Goal: Information Seeking & Learning: Learn about a topic

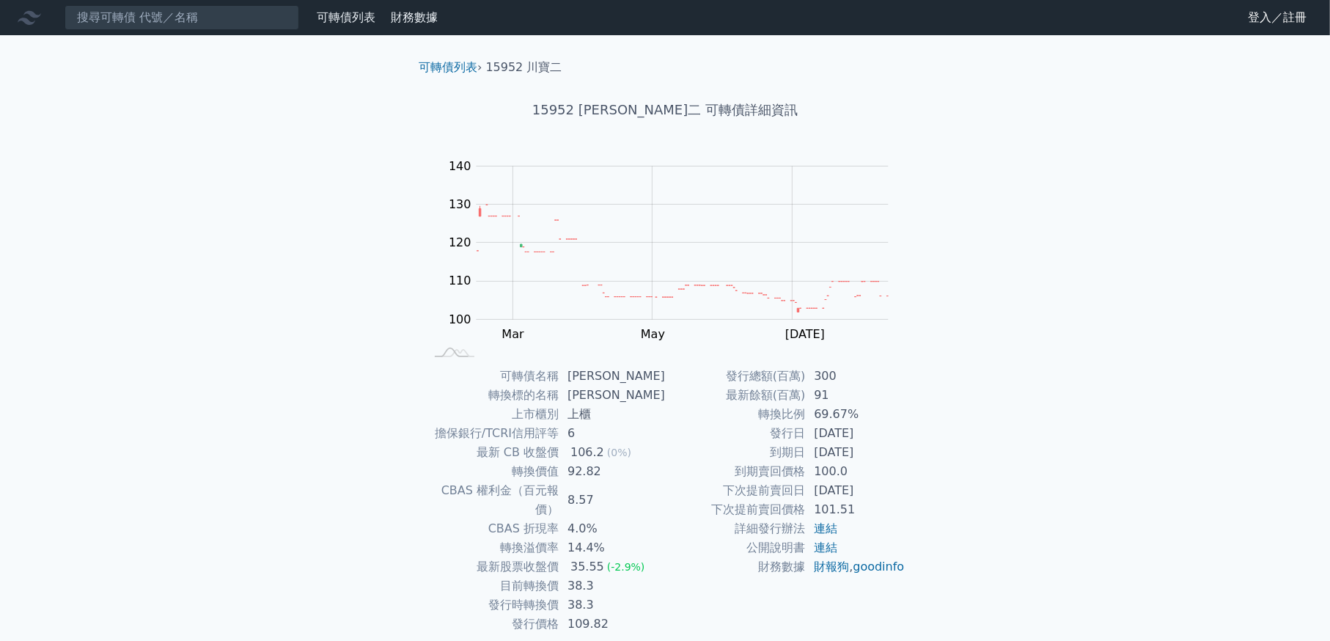
drag, startPoint x: 0, startPoint y: 0, endPoint x: 319, endPoint y: 15, distance: 319.2
click at [319, 15] on link "可轉債列表" at bounding box center [346, 17] width 59 height 14
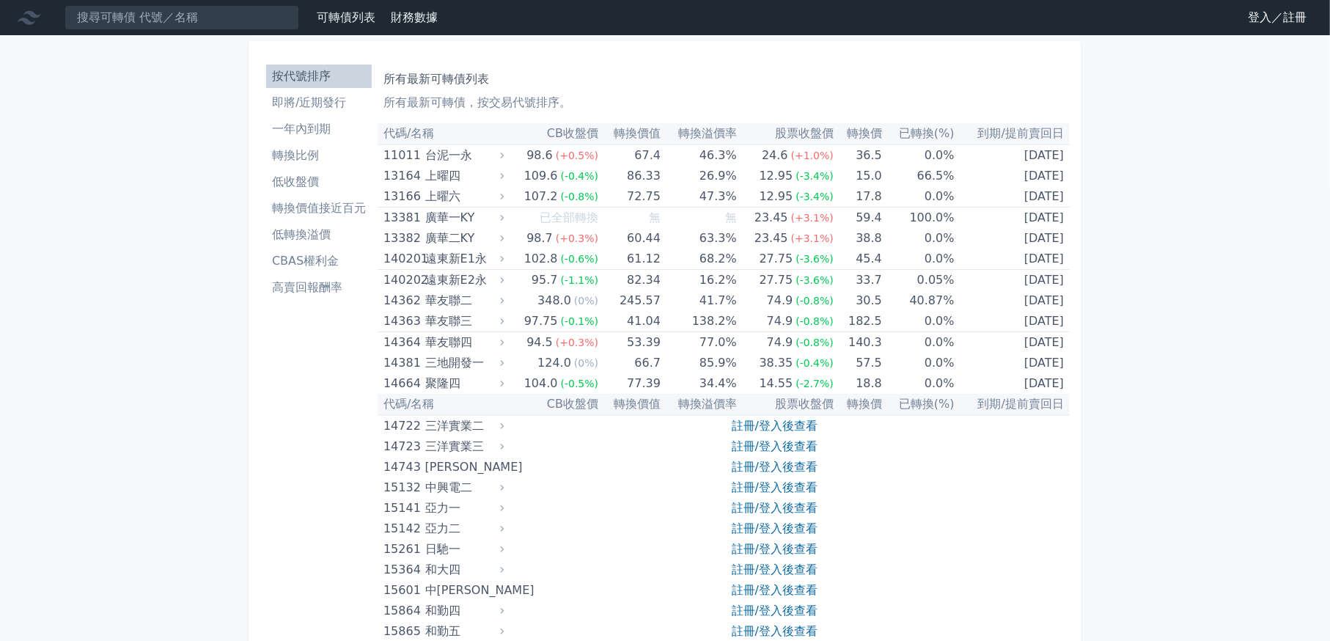
click at [1270, 20] on link "登入／註冊" at bounding box center [1277, 17] width 82 height 23
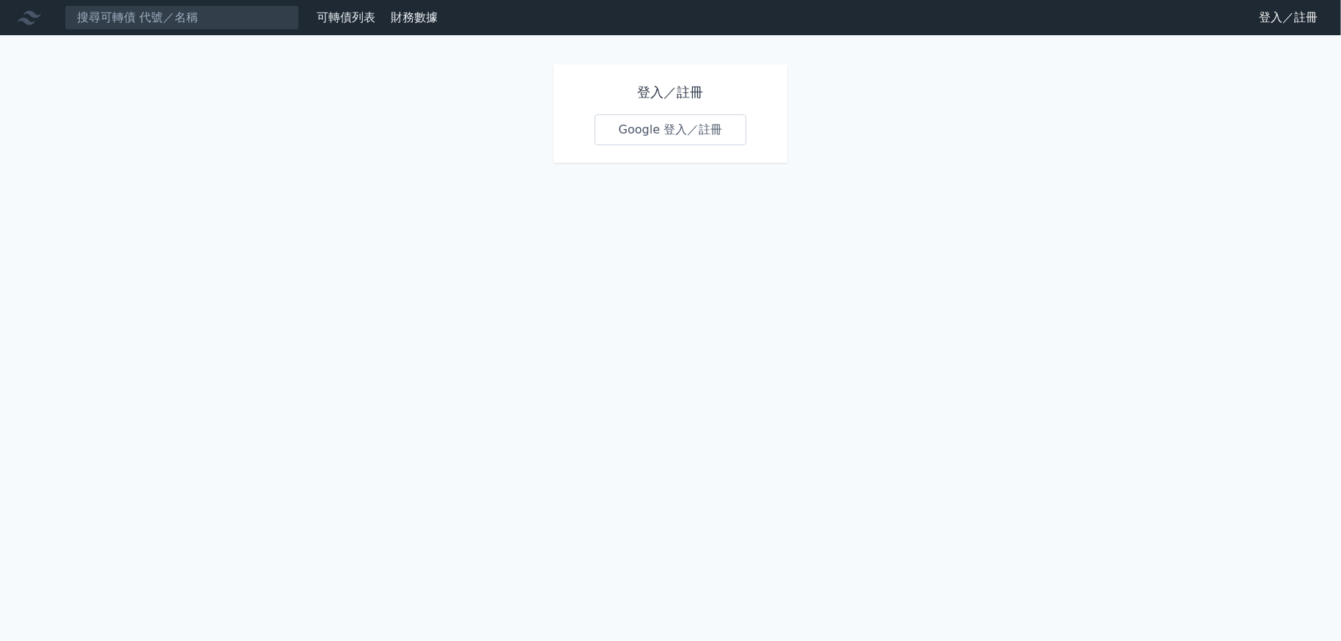
click at [684, 127] on link "Google 登入／註冊" at bounding box center [670, 129] width 152 height 31
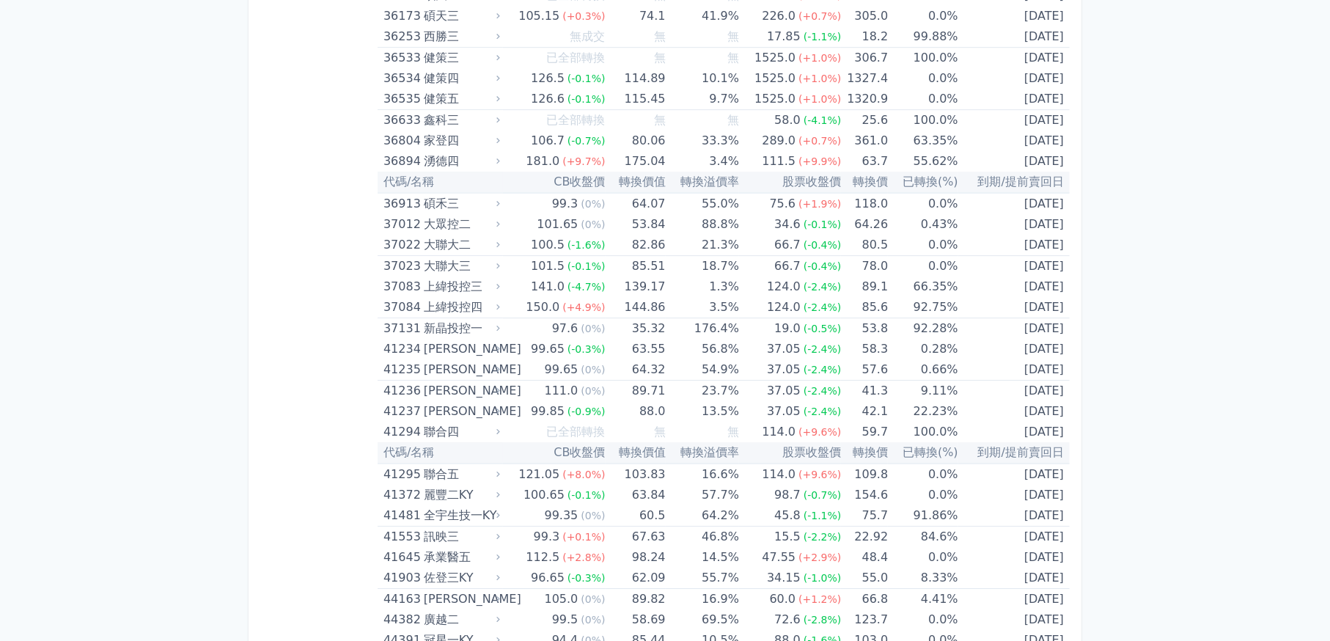
scroll to position [4251, 0]
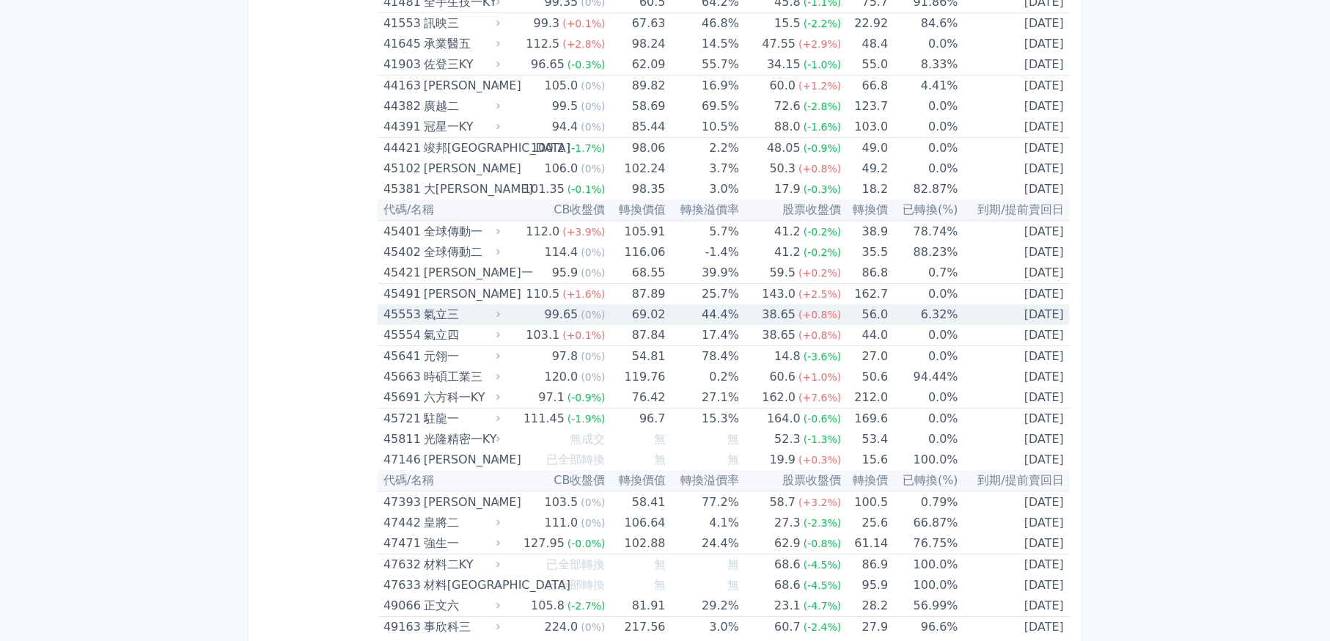
click at [485, 304] on div "氣立三" at bounding box center [460, 314] width 73 height 21
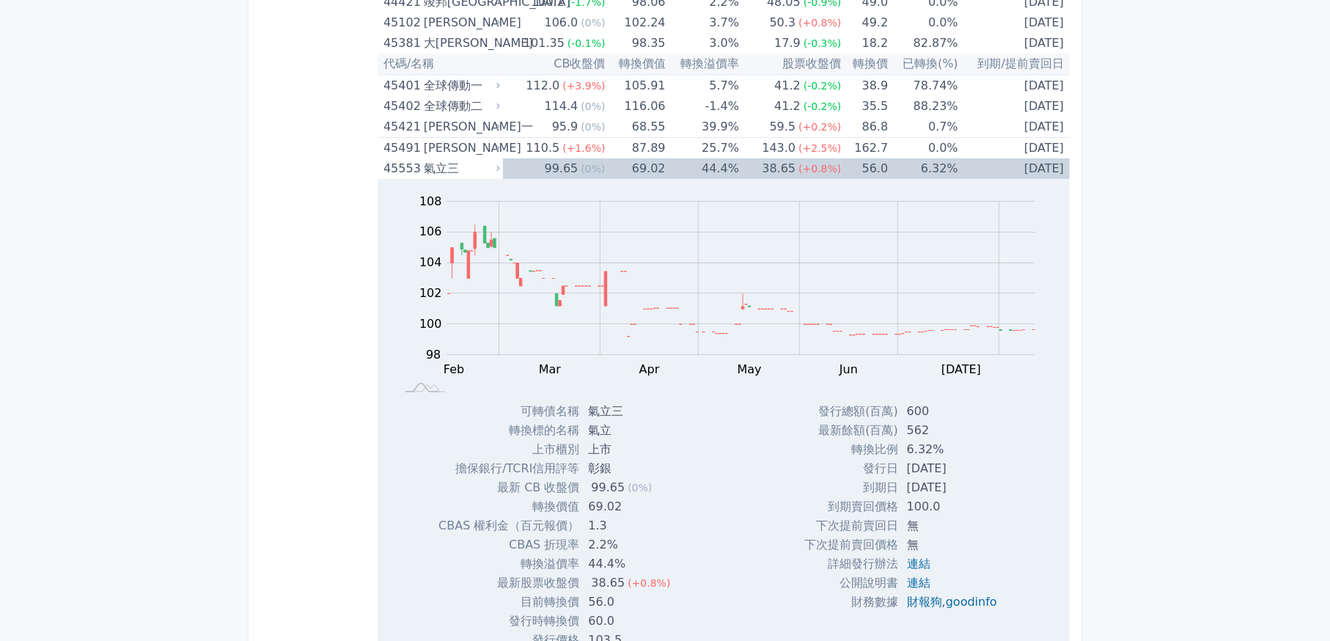
scroll to position [4398, 0]
click at [475, 158] on div "氣立三" at bounding box center [460, 168] width 73 height 21
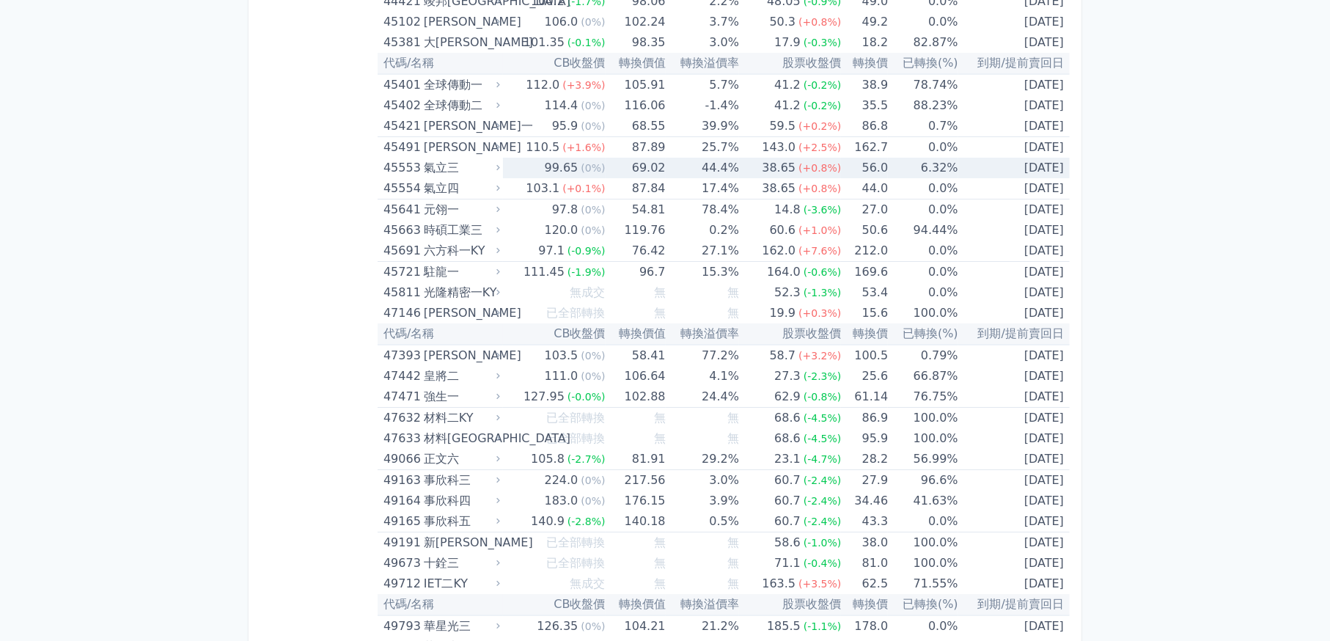
click at [475, 158] on div "氣立三" at bounding box center [460, 168] width 73 height 21
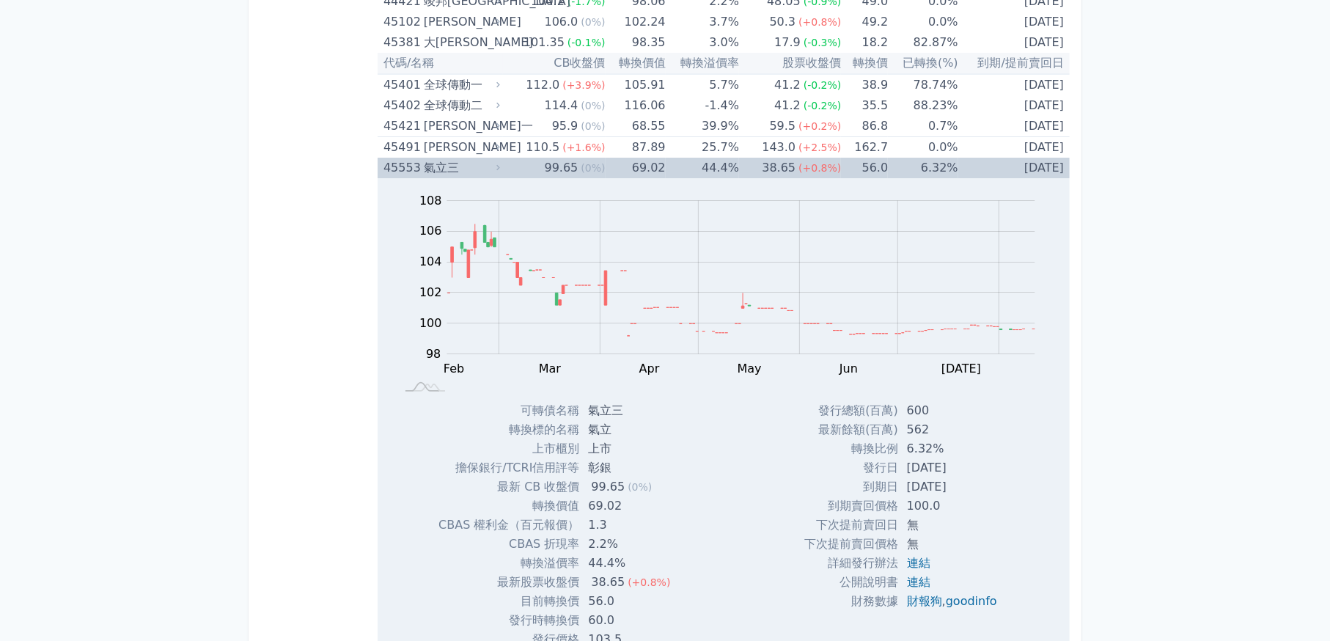
click at [475, 158] on div "氣立三" at bounding box center [460, 168] width 73 height 21
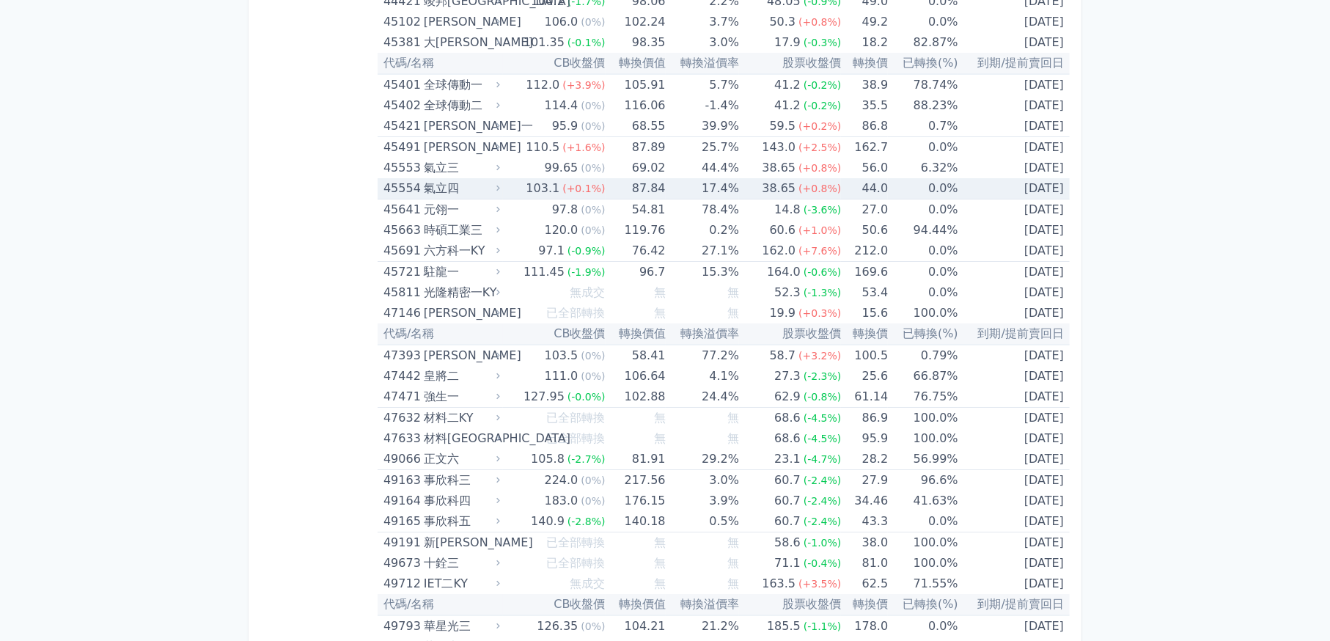
click at [454, 178] on div "氣立四" at bounding box center [460, 188] width 73 height 21
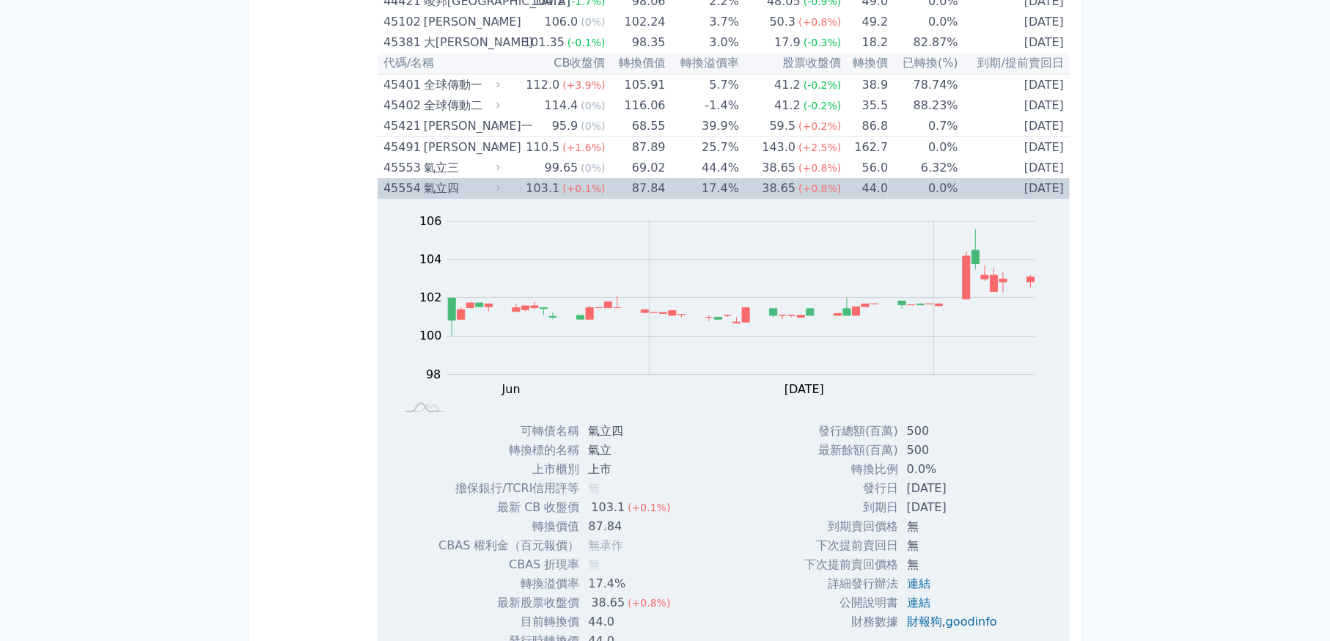
drag, startPoint x: 974, startPoint y: 468, endPoint x: 869, endPoint y: 470, distance: 105.6
click at [852, 479] on tr "發行日 [DATE]" at bounding box center [906, 488] width 204 height 19
click at [973, 479] on td "[DATE]" at bounding box center [953, 488] width 111 height 19
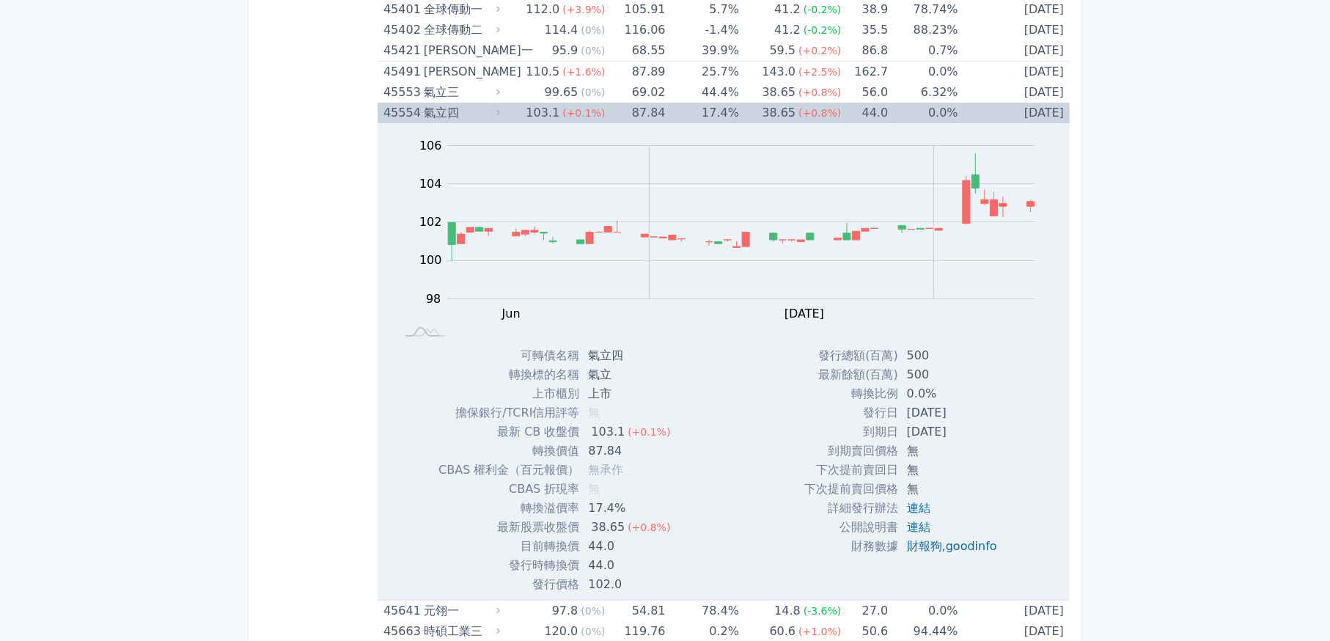
scroll to position [4178, 0]
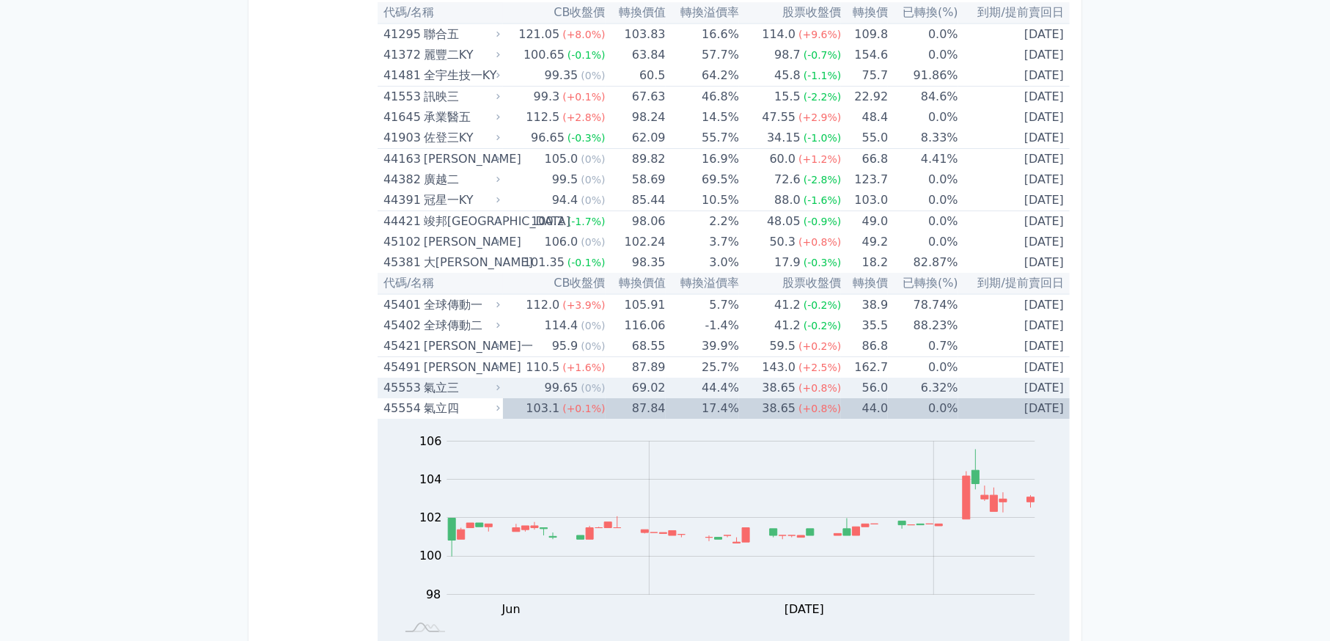
click at [493, 377] on div "氣立三" at bounding box center [460, 387] width 73 height 21
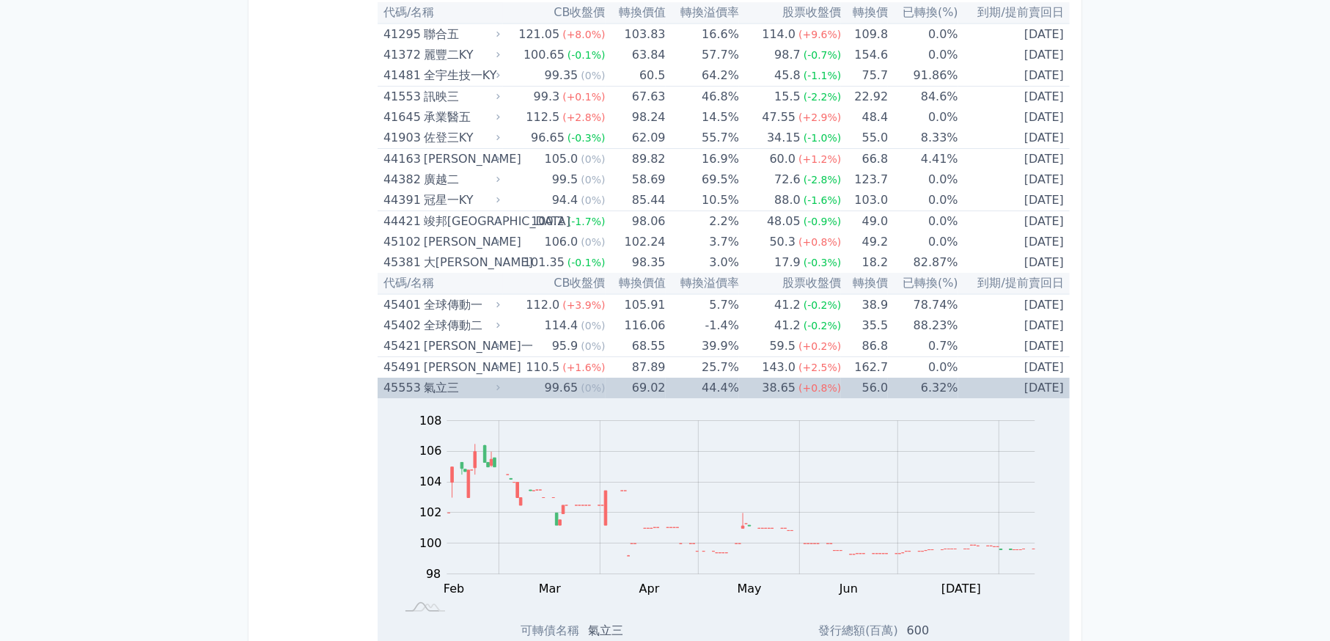
click at [493, 377] on div "氣立三" at bounding box center [460, 387] width 73 height 21
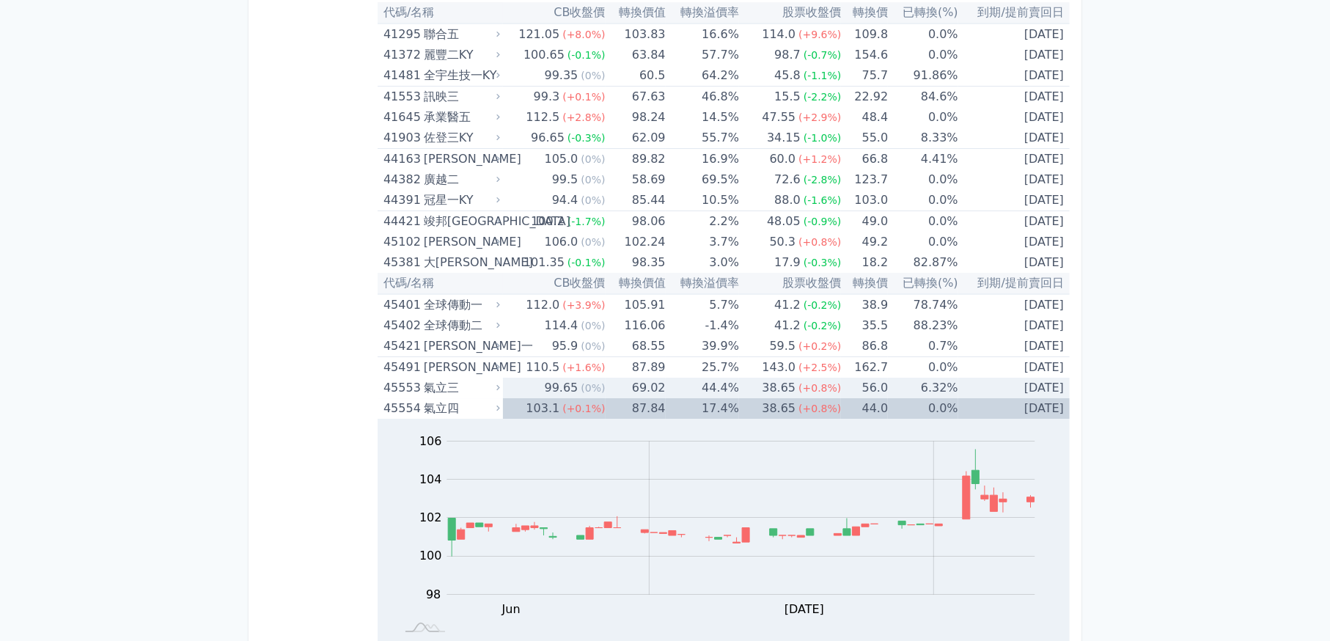
click at [493, 377] on div "氣立三" at bounding box center [460, 387] width 73 height 21
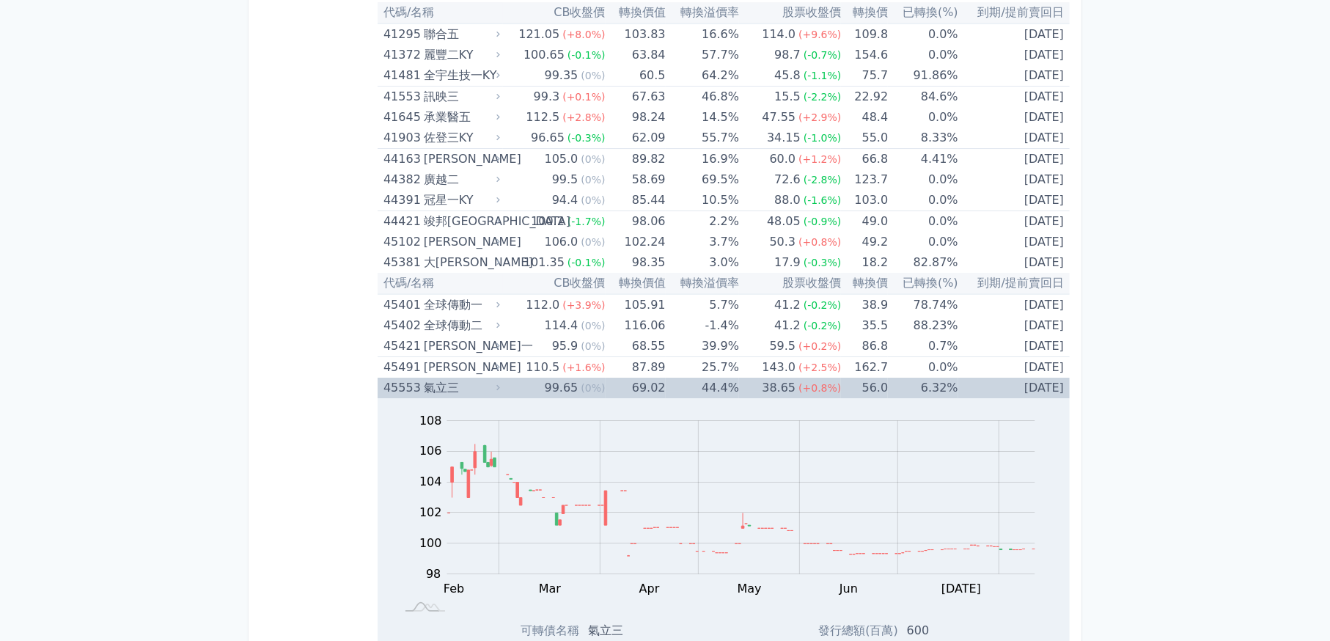
click at [493, 377] on div "氣立三" at bounding box center [460, 387] width 73 height 21
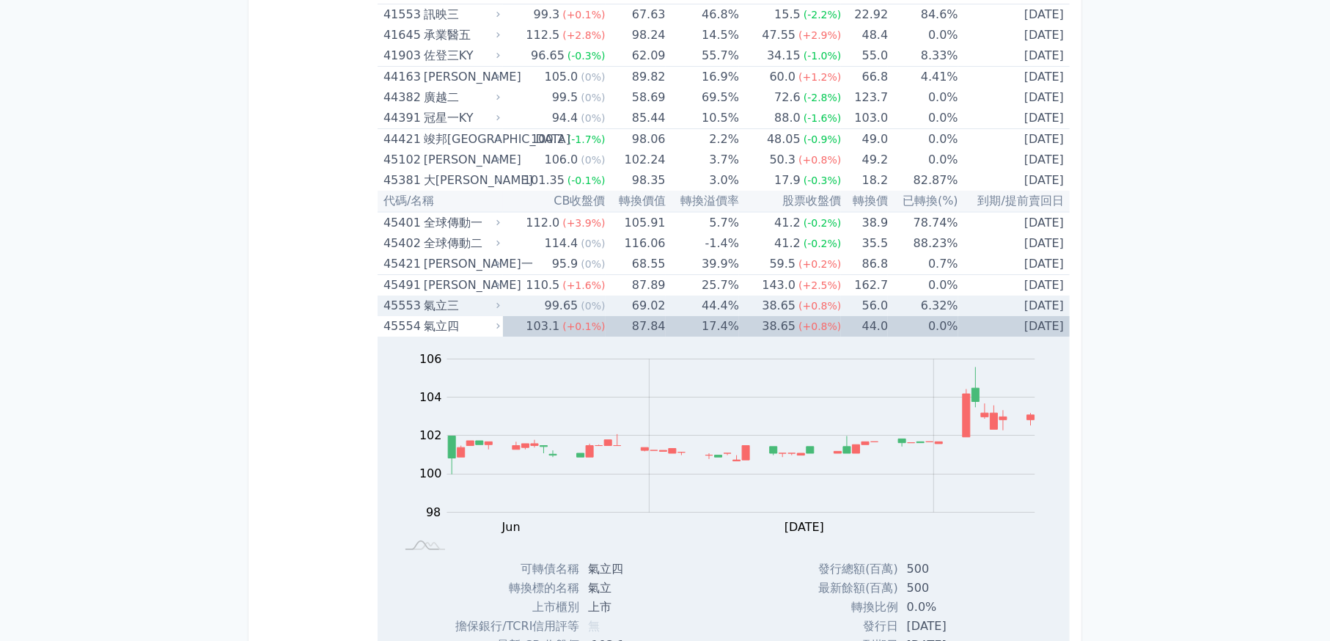
scroll to position [4324, 0]
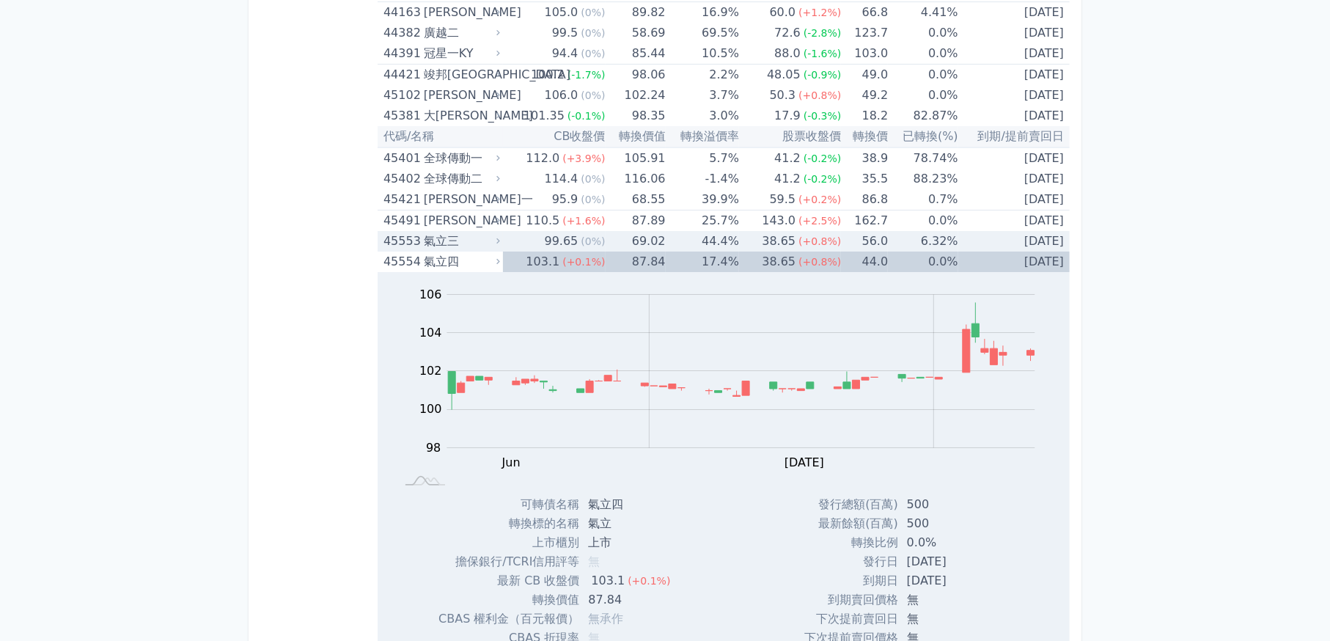
click at [481, 231] on div "氣立三" at bounding box center [460, 241] width 73 height 21
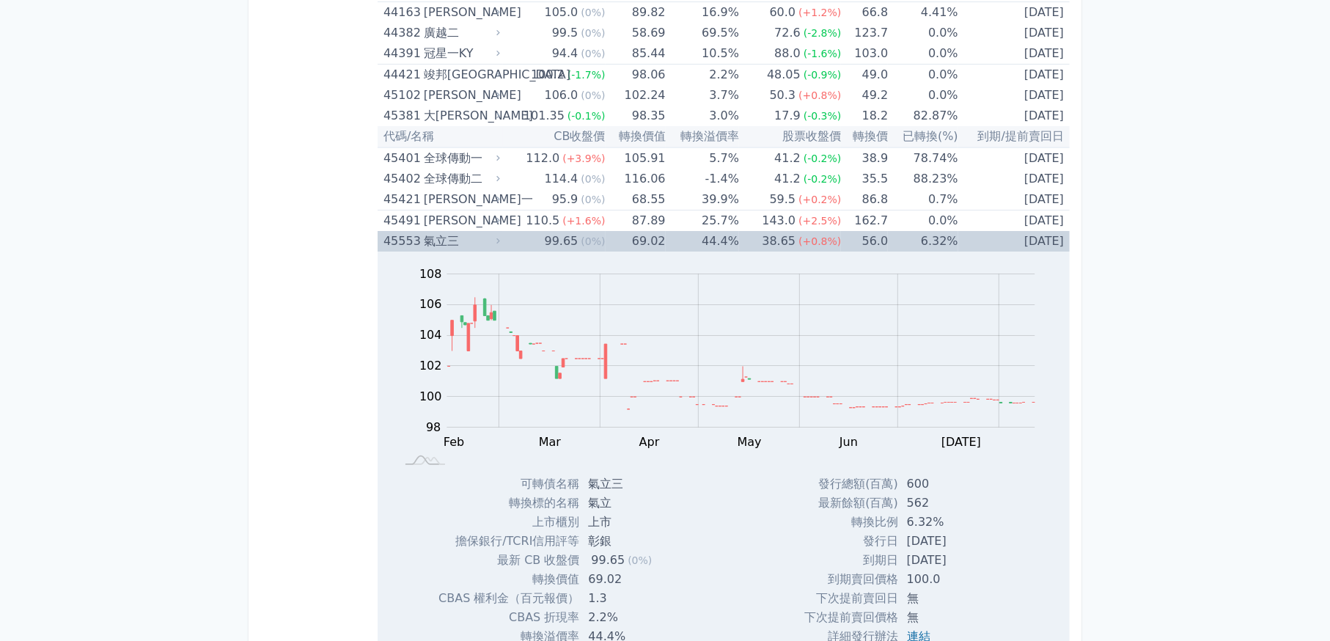
click at [481, 231] on div "氣立三" at bounding box center [460, 241] width 73 height 21
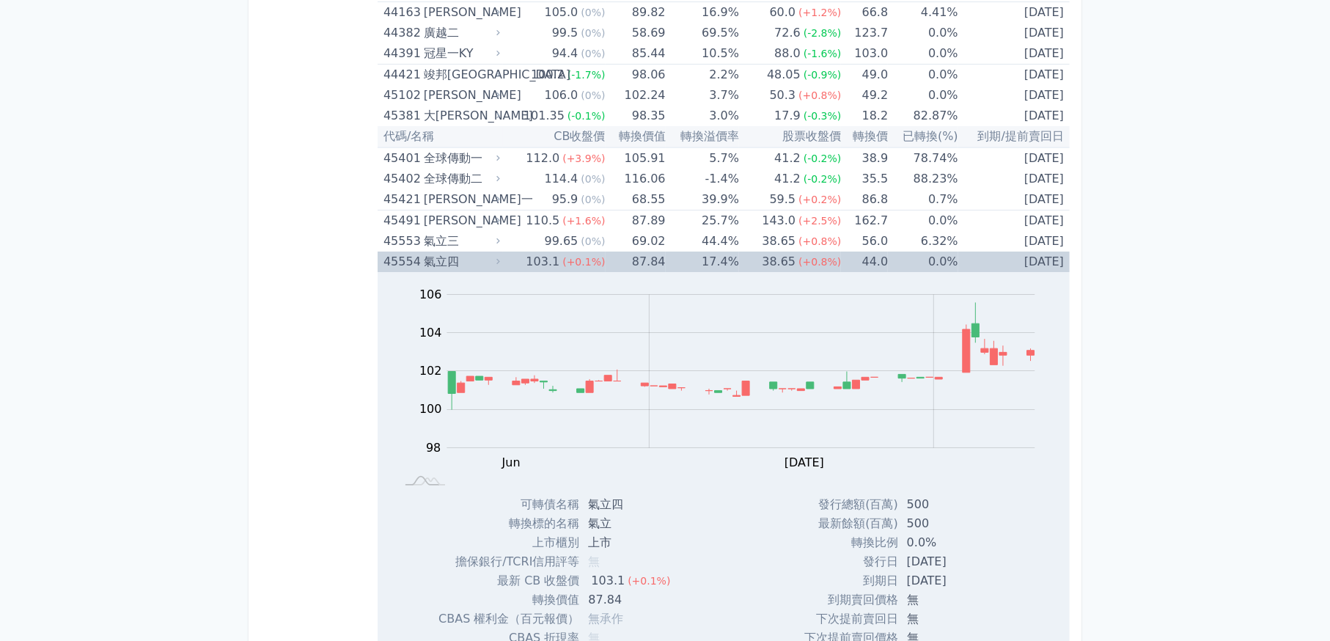
click at [478, 251] on div "氣立四" at bounding box center [460, 261] width 73 height 21
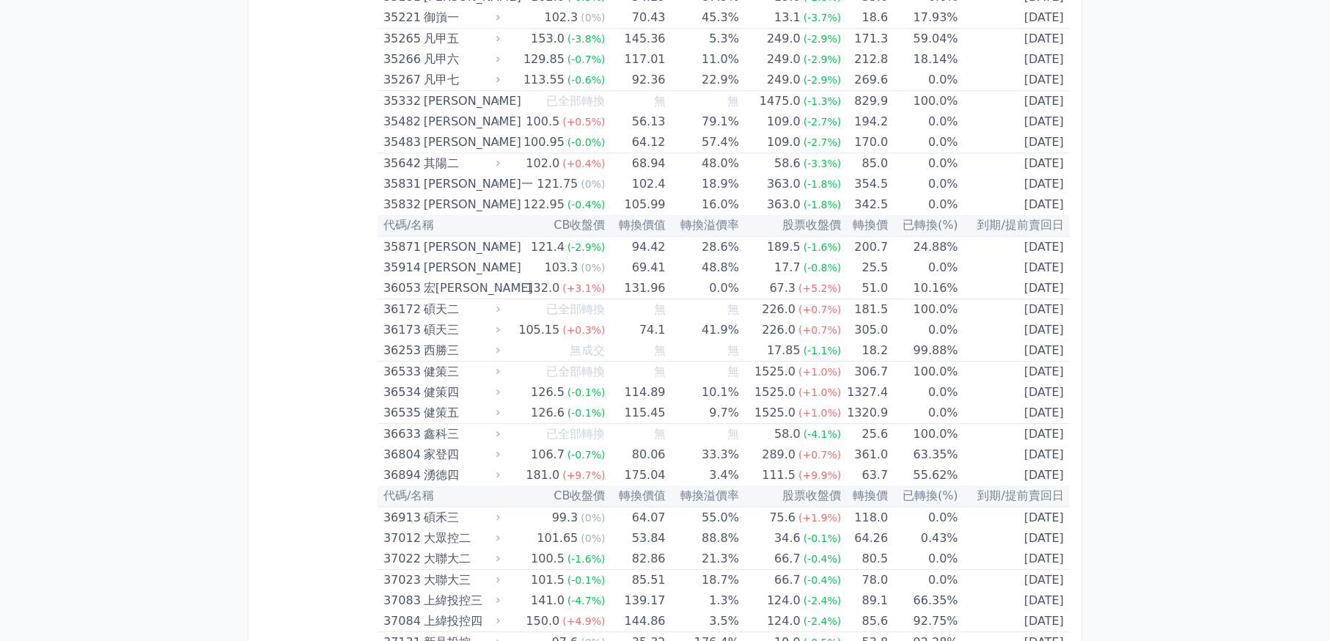
scroll to position [3518, 0]
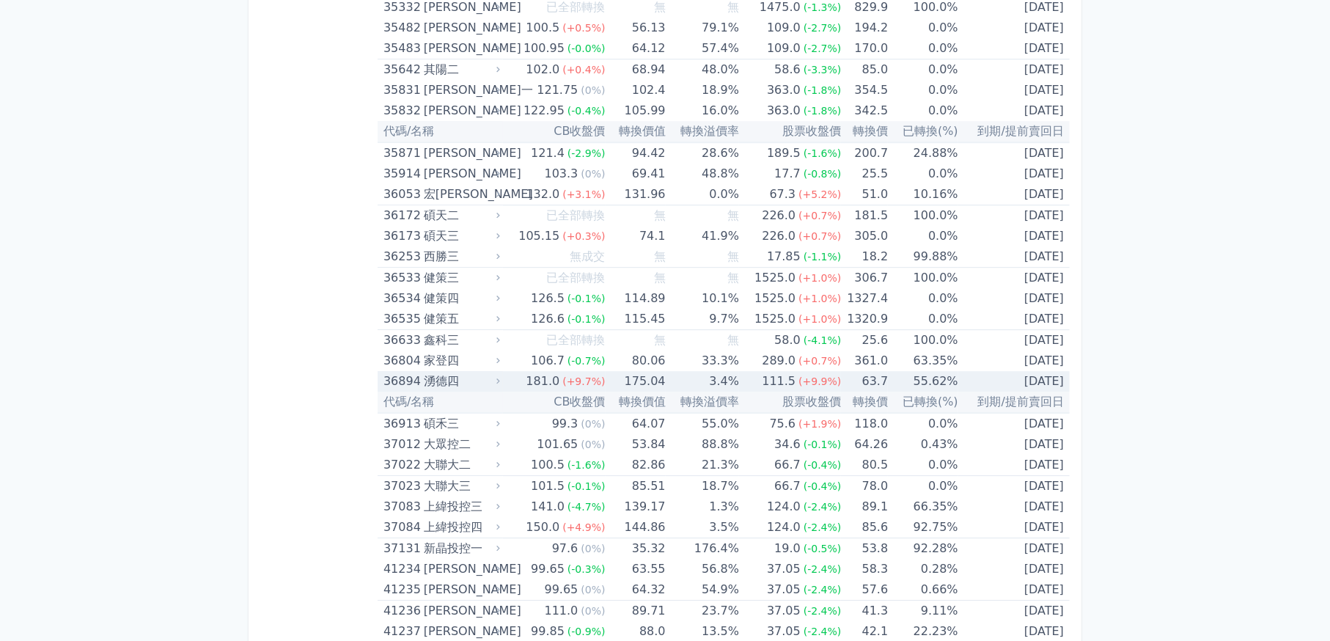
click at [467, 371] on div "湧德四" at bounding box center [460, 381] width 73 height 21
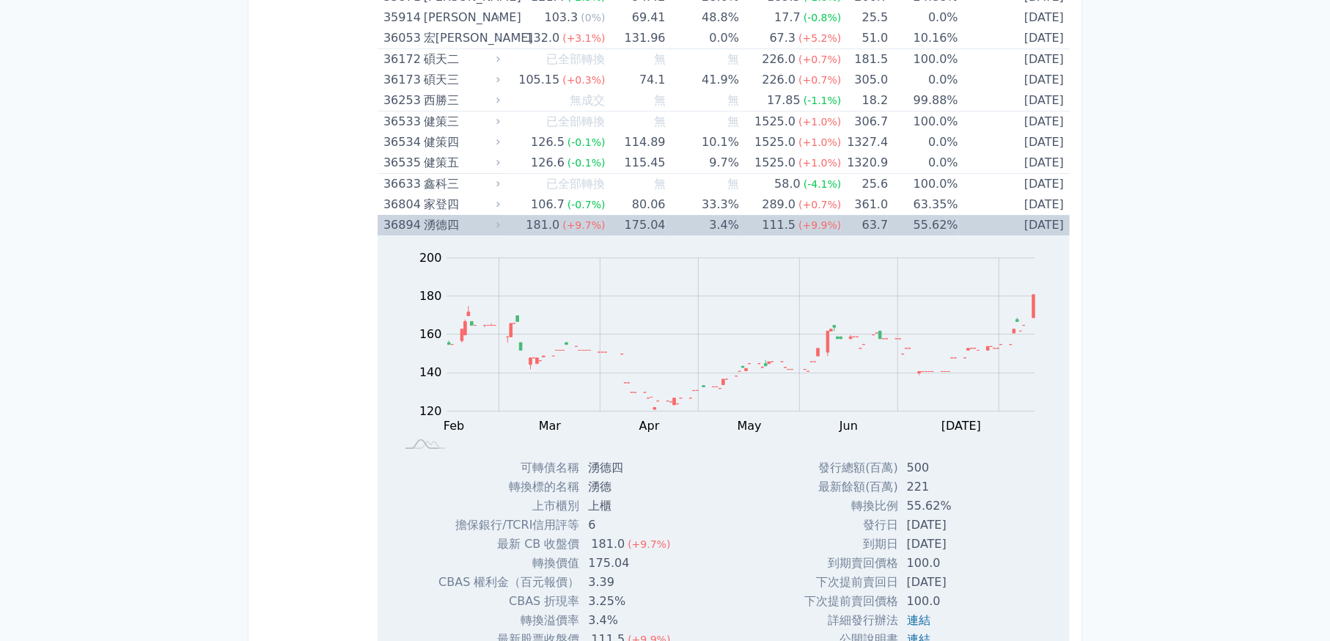
scroll to position [3665, 0]
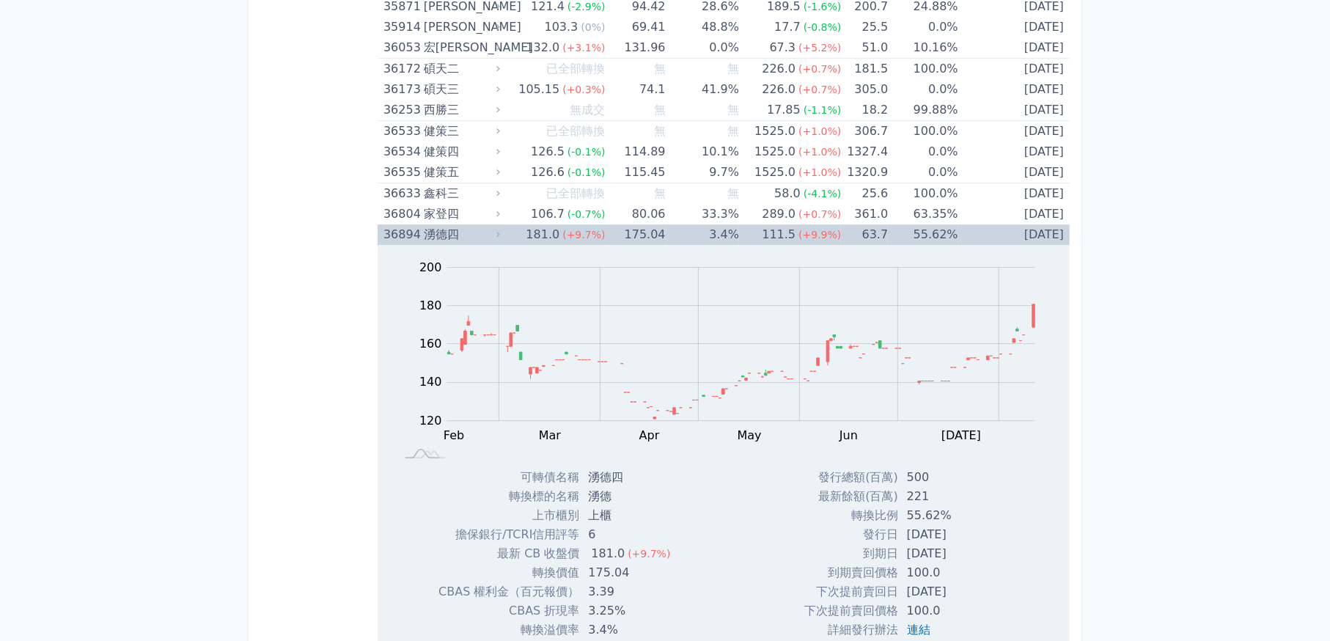
click at [407, 224] on div "36894" at bounding box center [401, 234] width 37 height 21
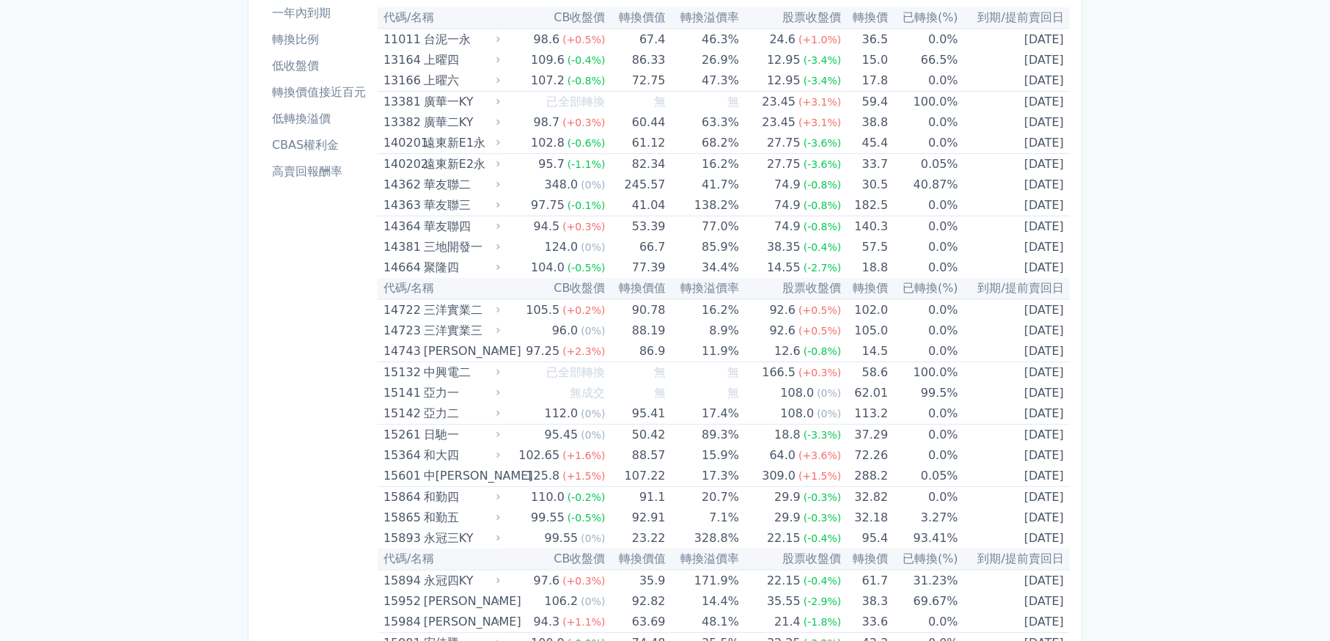
scroll to position [0, 0]
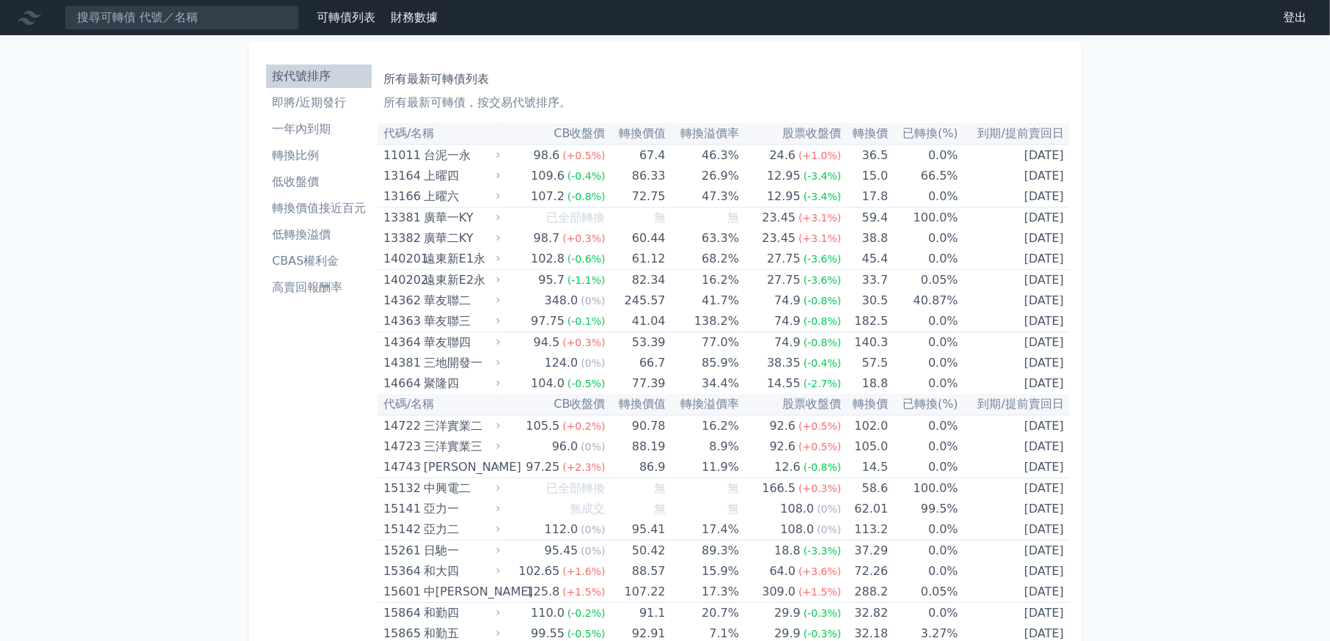
click at [292, 111] on link "即將/近期發行" at bounding box center [319, 102] width 106 height 23
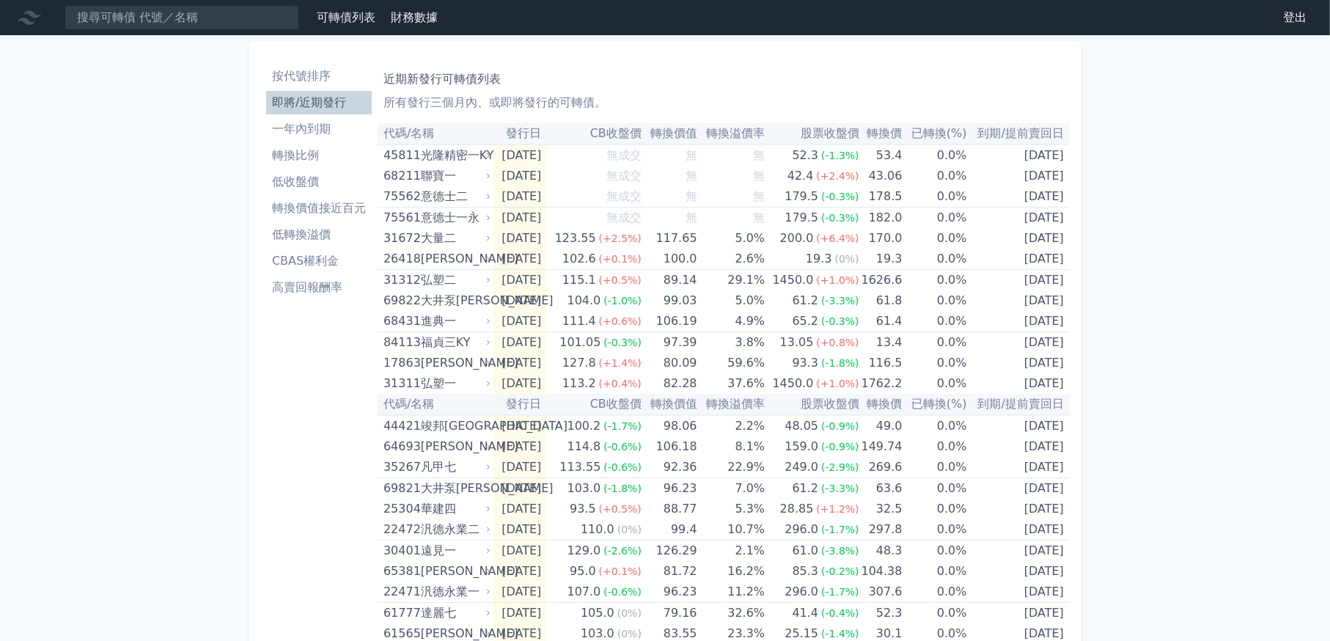
click at [322, 79] on li "按代號排序" at bounding box center [319, 76] width 106 height 18
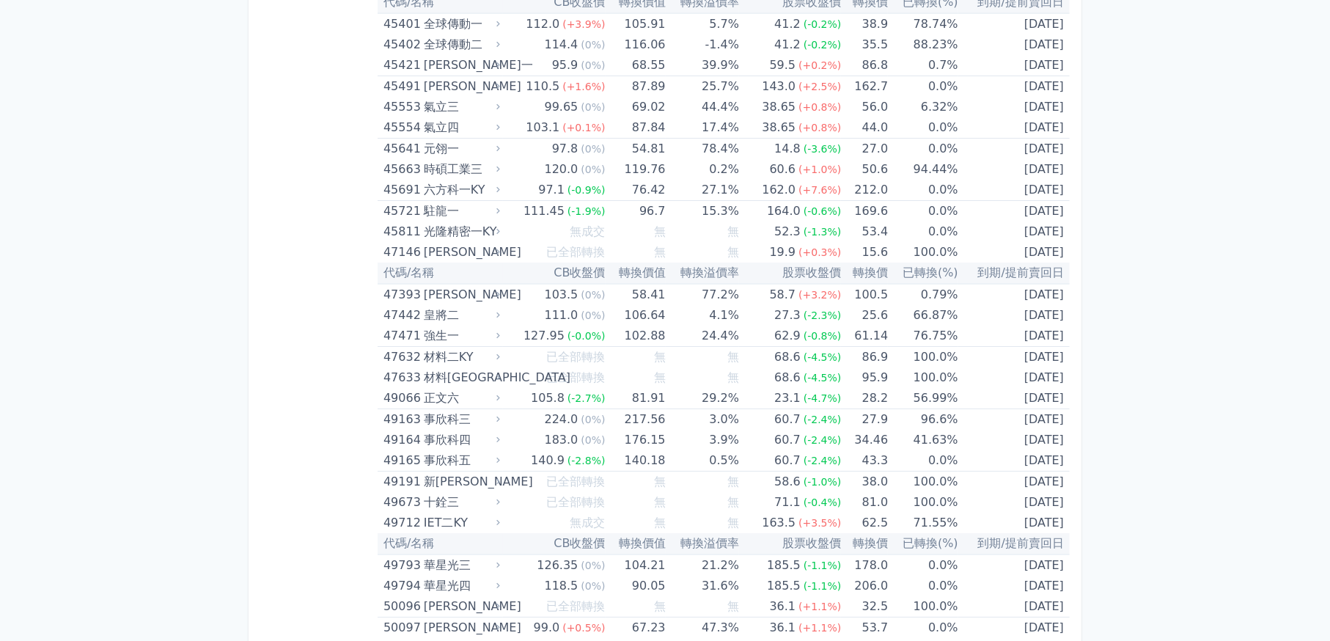
scroll to position [4471, 0]
